Goal: Find specific page/section: Find specific page/section

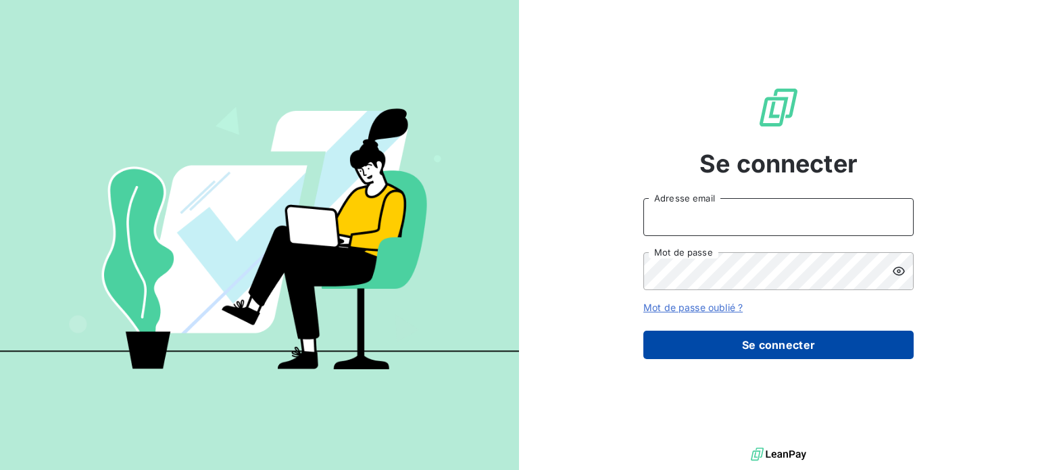
type input "[EMAIL_ADDRESS][PERSON_NAME][DOMAIN_NAME]"
click at [731, 343] on button "Se connecter" at bounding box center [778, 344] width 270 height 28
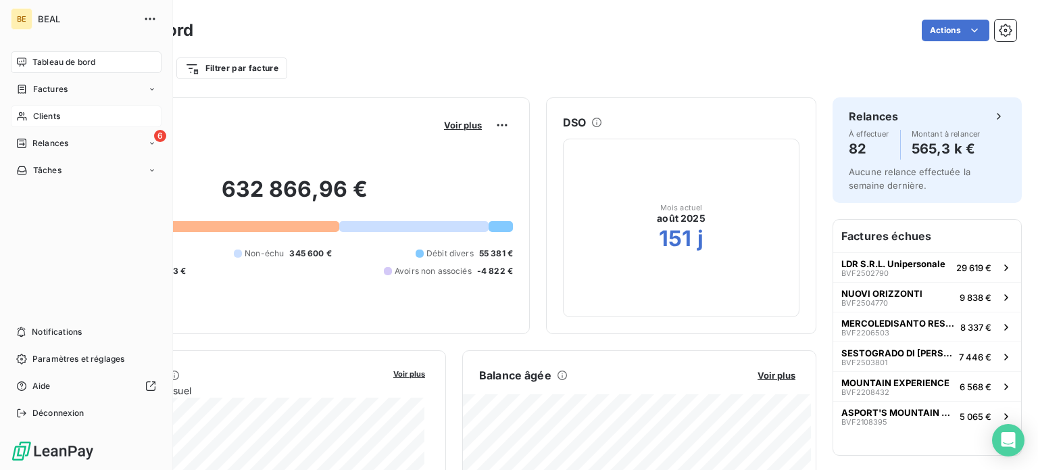
click at [31, 114] on div "Clients" at bounding box center [86, 116] width 151 height 22
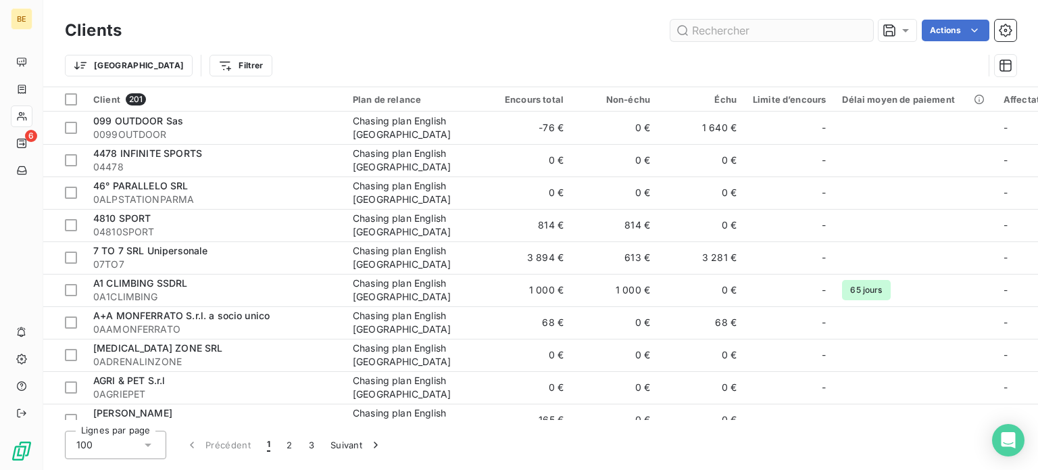
click at [710, 28] on input "text" at bounding box center [771, 31] width 203 height 22
type input "rr"
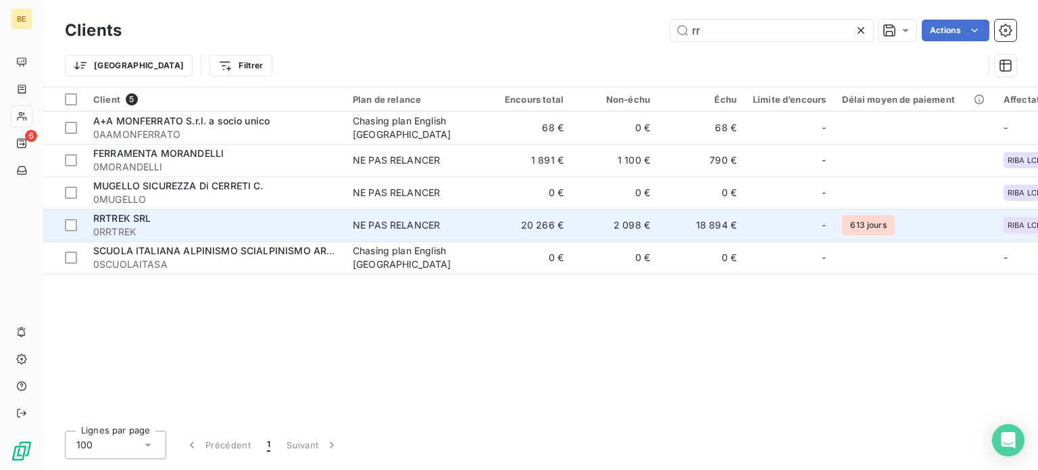
click at [157, 223] on div "RRTREK SRL" at bounding box center [214, 219] width 243 height 14
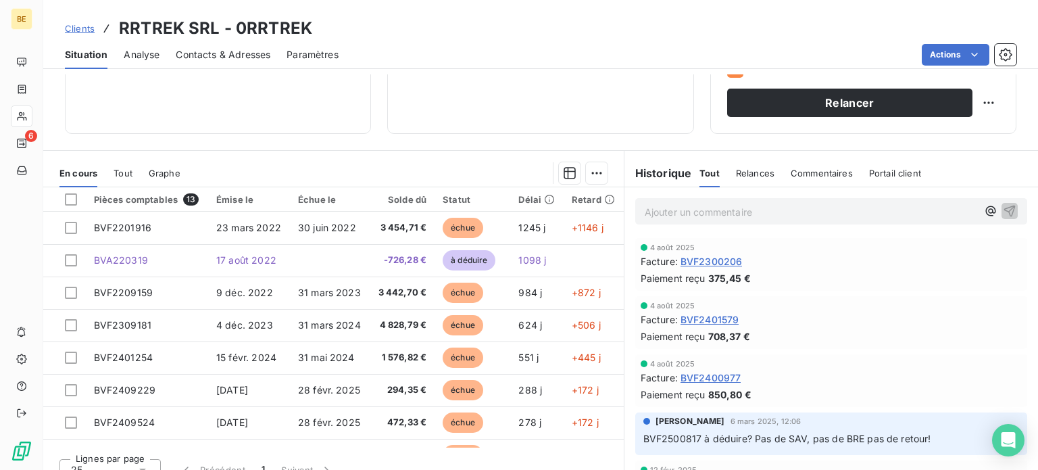
scroll to position [243, 0]
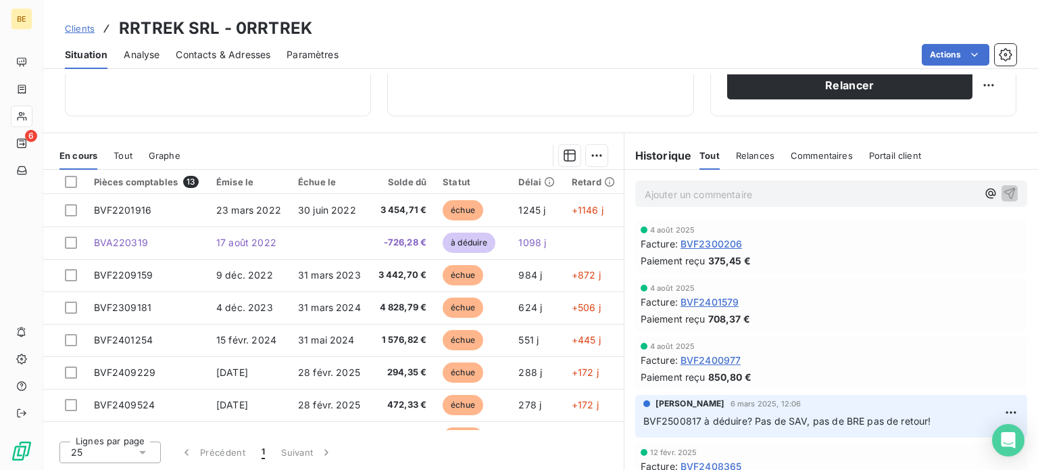
click at [646, 197] on p "Ajouter un commentaire ﻿" at bounding box center [811, 194] width 333 height 17
click at [673, 194] on span "• Bfv2401254" at bounding box center [684, 192] width 78 height 11
click at [724, 191] on p "• BVF2401254" at bounding box center [811, 194] width 333 height 16
click at [662, 191] on span "• BVF2401254" at bounding box center [685, 192] width 81 height 11
click at [755, 193] on p "• Facture BVF2401254" at bounding box center [811, 194] width 333 height 16
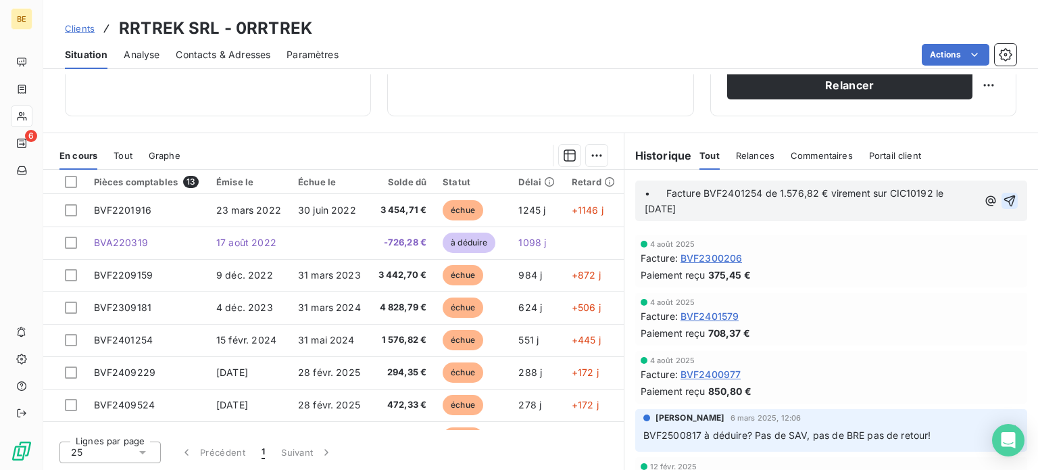
click at [1003, 198] on icon "button" at bounding box center [1010, 201] width 14 height 14
